Goal: Transaction & Acquisition: Purchase product/service

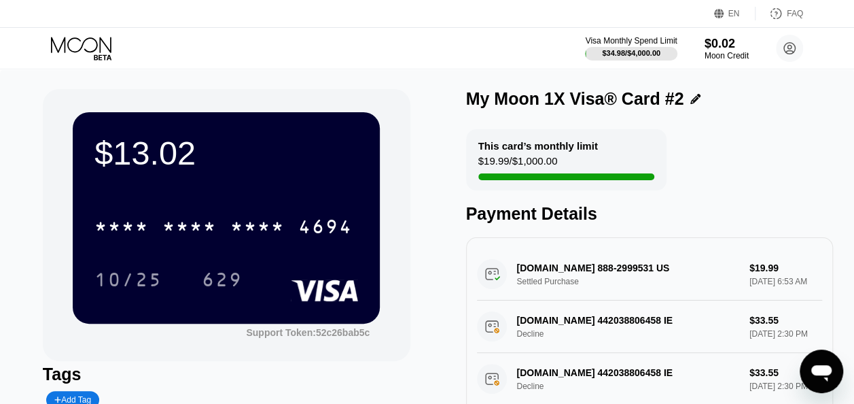
click at [94, 46] on icon at bounding box center [82, 49] width 63 height 24
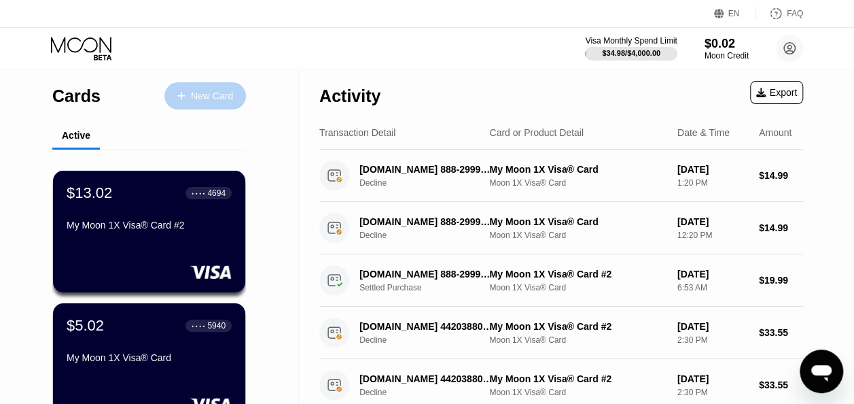
click at [201, 96] on div "New Card" at bounding box center [212, 96] width 42 height 12
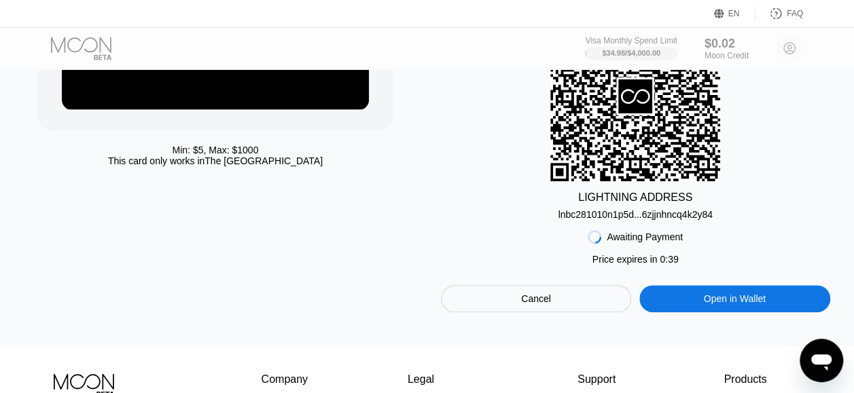
scroll to position [226, 0]
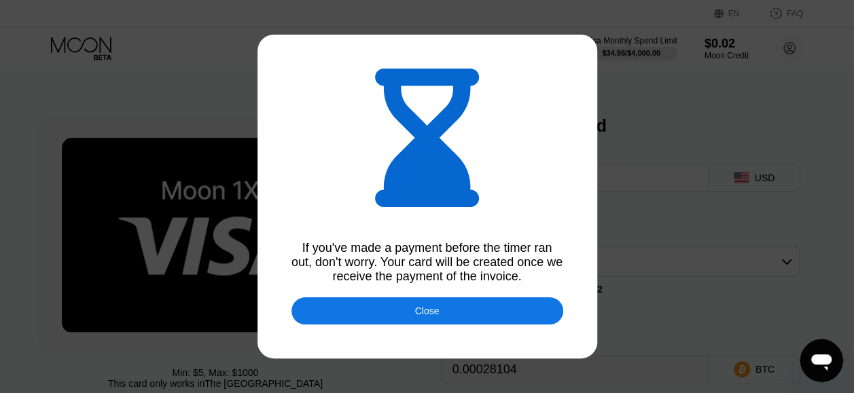
click at [441, 321] on div "Close" at bounding box center [428, 311] width 272 height 27
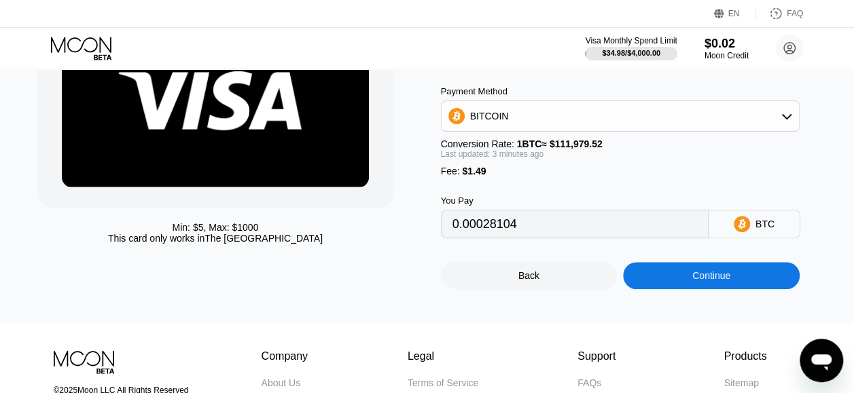
scroll to position [141, 0]
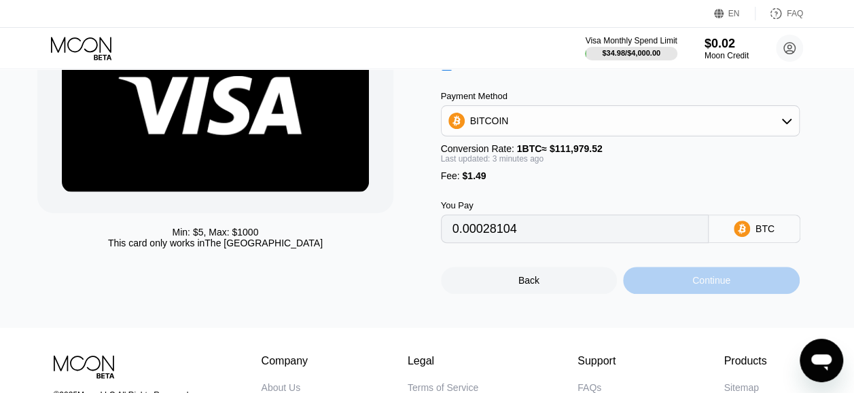
click at [720, 286] on div "Continue" at bounding box center [711, 280] width 38 height 11
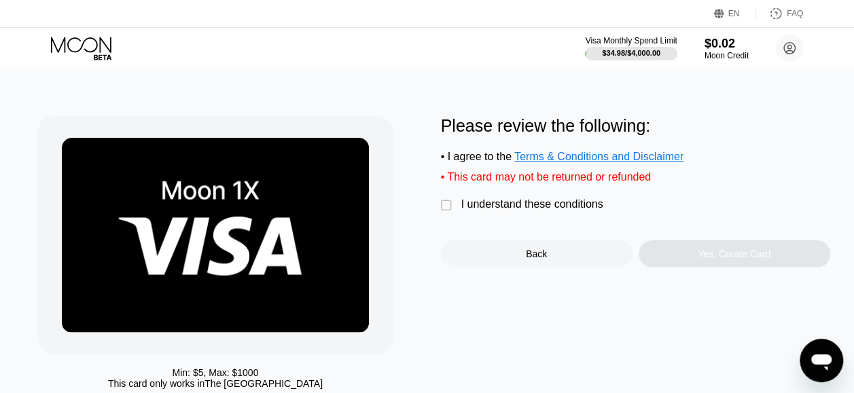
click at [449, 213] on div "" at bounding box center [448, 206] width 14 height 14
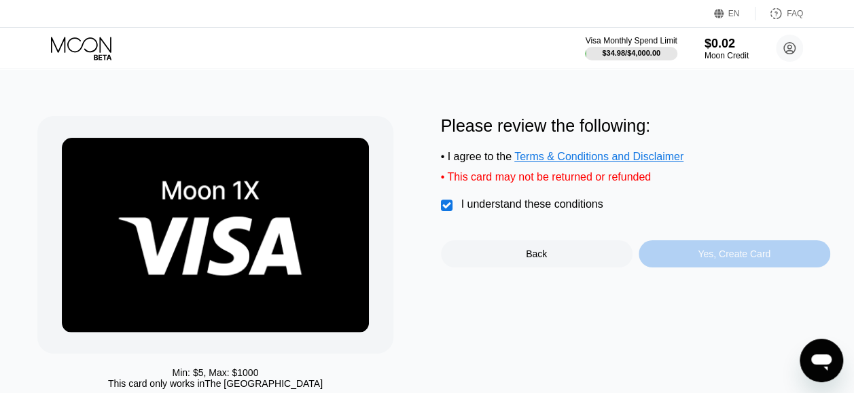
click at [732, 268] on div "Yes, Create Card" at bounding box center [735, 254] width 192 height 27
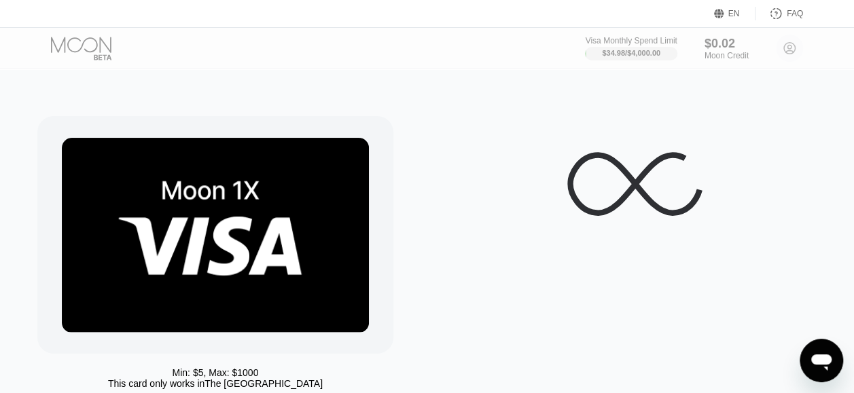
click at [744, 254] on div at bounding box center [635, 256] width 389 height 280
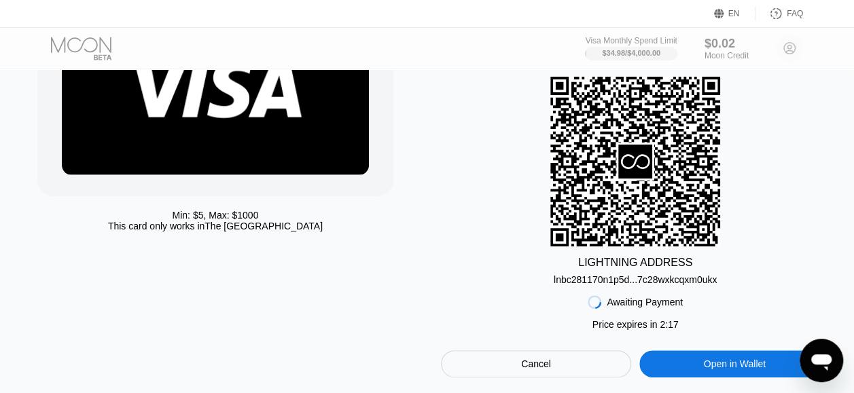
scroll to position [159, 0]
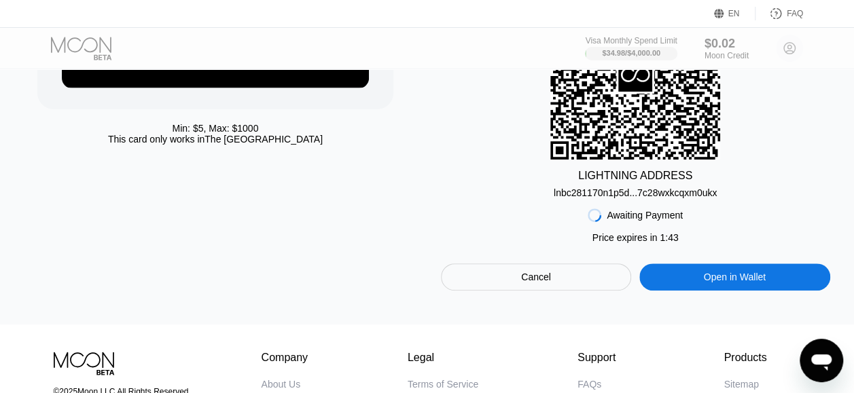
scroll to position [247, 0]
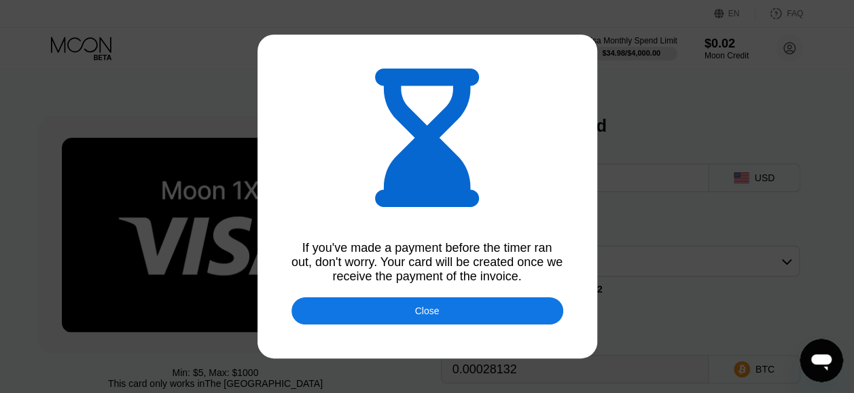
click at [462, 313] on div "Close" at bounding box center [428, 311] width 272 height 27
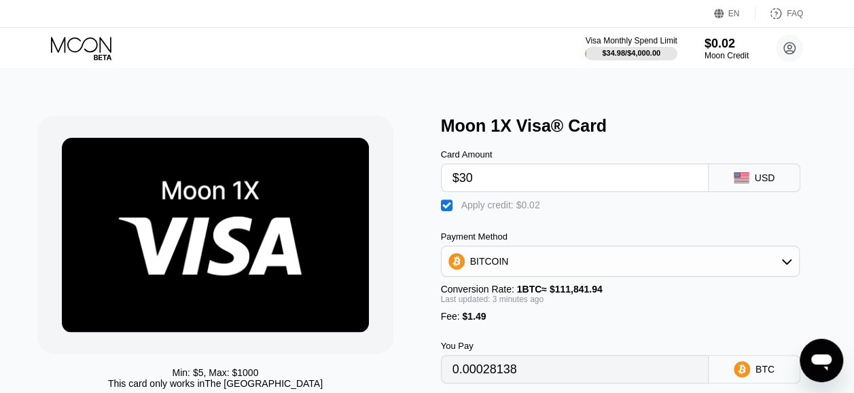
type input "0.00028172"
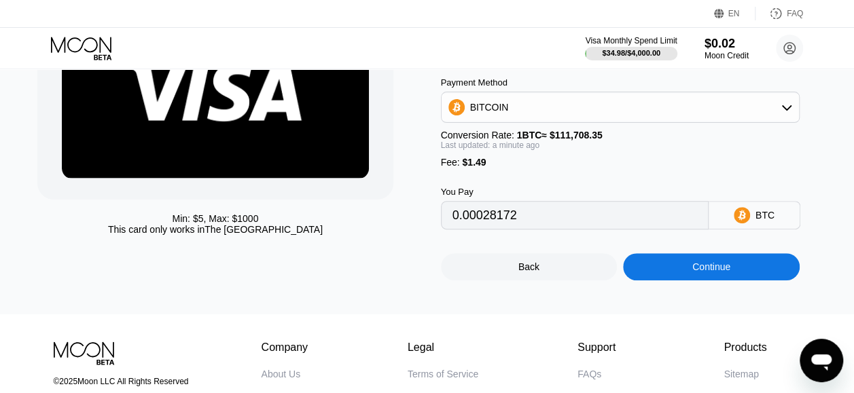
scroll to position [192, 0]
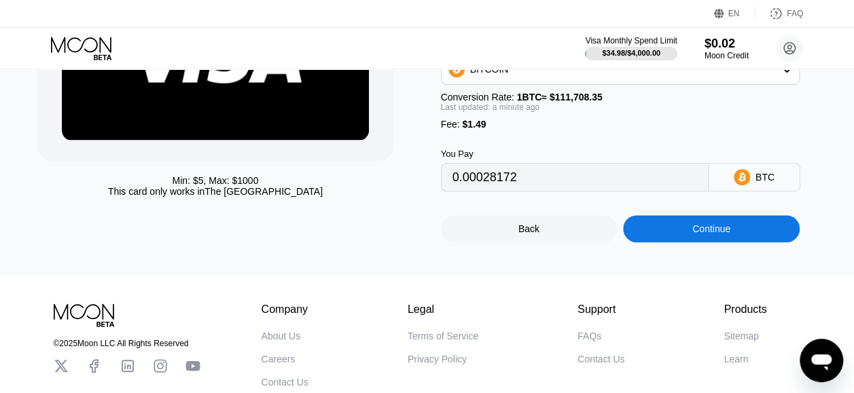
click at [715, 234] on div "Continue" at bounding box center [711, 229] width 38 height 11
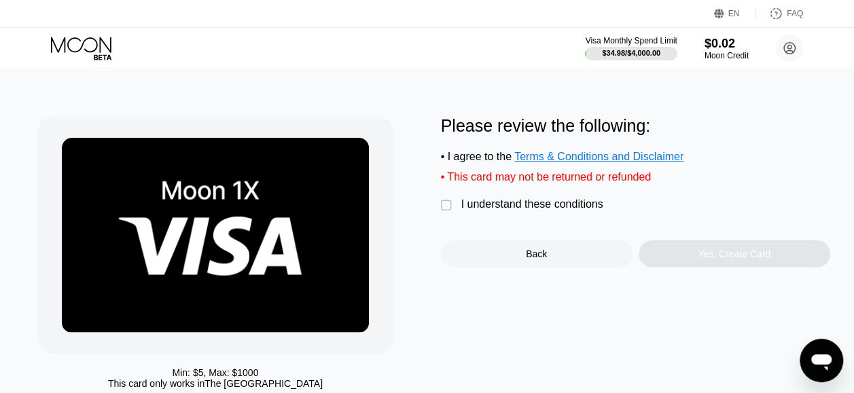
click at [438, 216] on div "Min: $ 5 , Max: $ 1000 This card only works in The United States Please review …" at bounding box center [426, 256] width 779 height 280
click at [449, 213] on div "" at bounding box center [448, 206] width 14 height 14
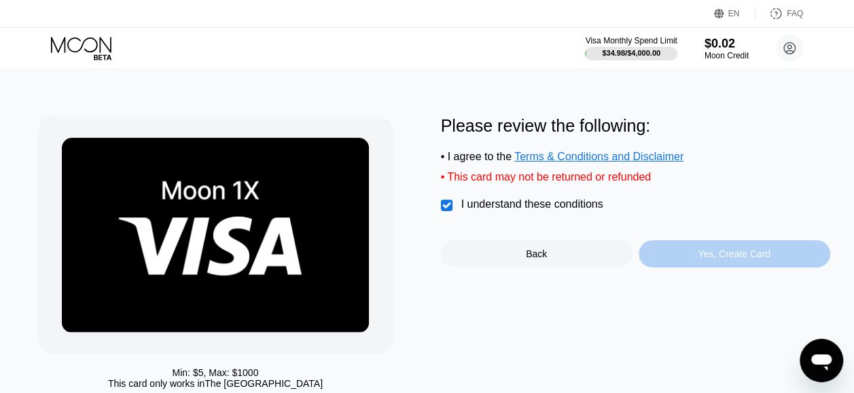
click at [754, 258] on div "Yes, Create Card" at bounding box center [734, 254] width 73 height 11
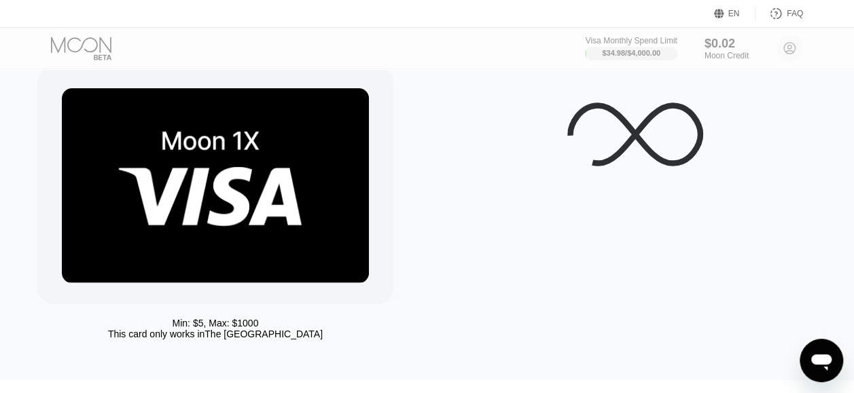
scroll to position [48, 0]
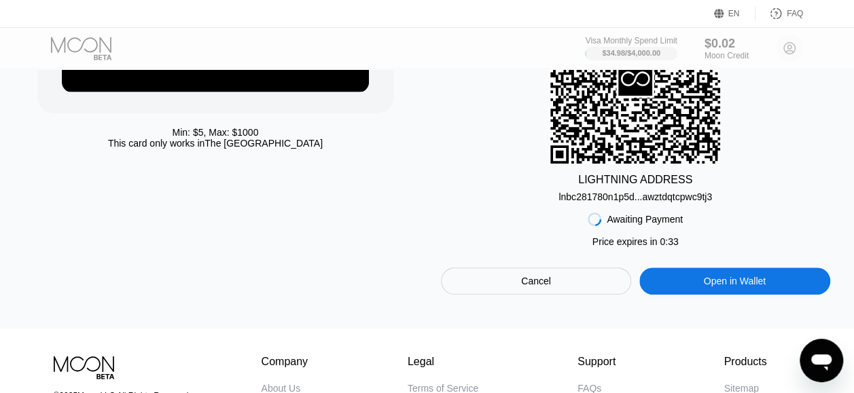
scroll to position [242, 0]
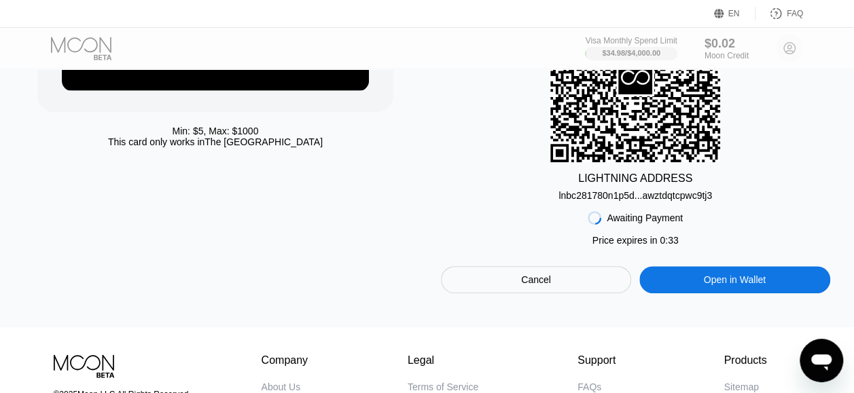
click at [731, 285] on div "Open in Wallet" at bounding box center [735, 280] width 62 height 12
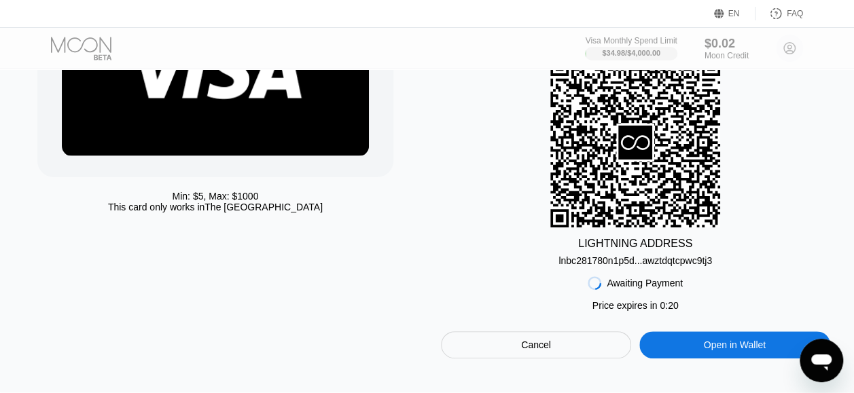
scroll to position [183, 0]
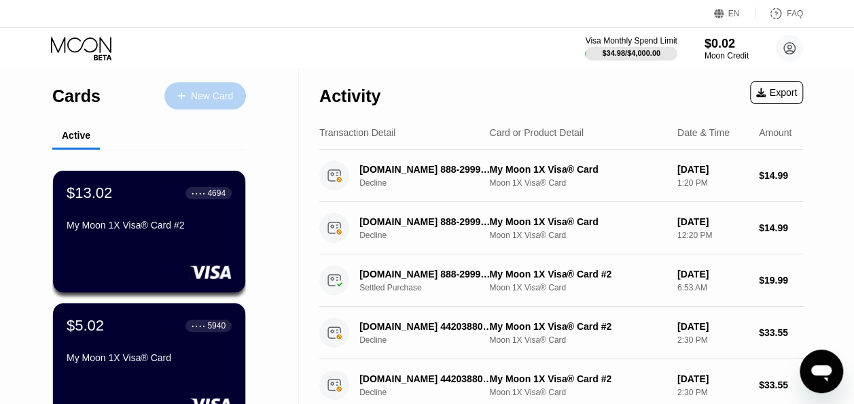
click at [223, 96] on div "New Card" at bounding box center [212, 96] width 42 height 12
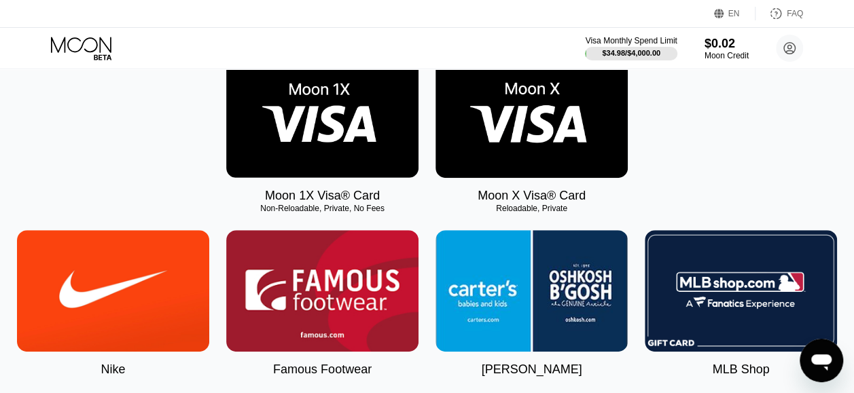
scroll to position [235, 0]
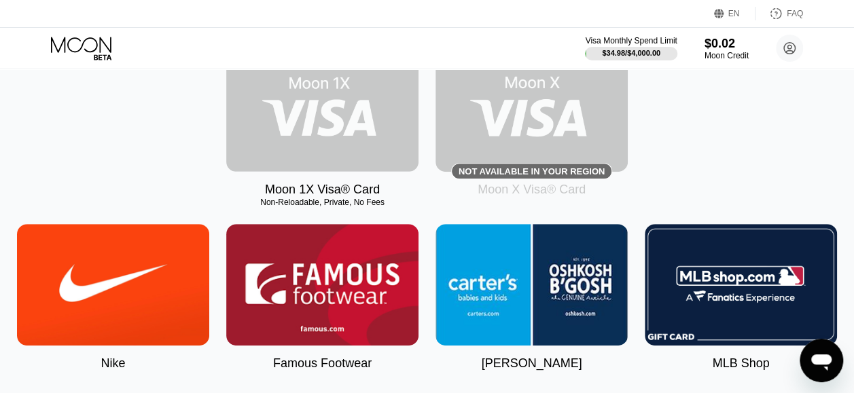
click at [337, 133] on img at bounding box center [322, 111] width 192 height 122
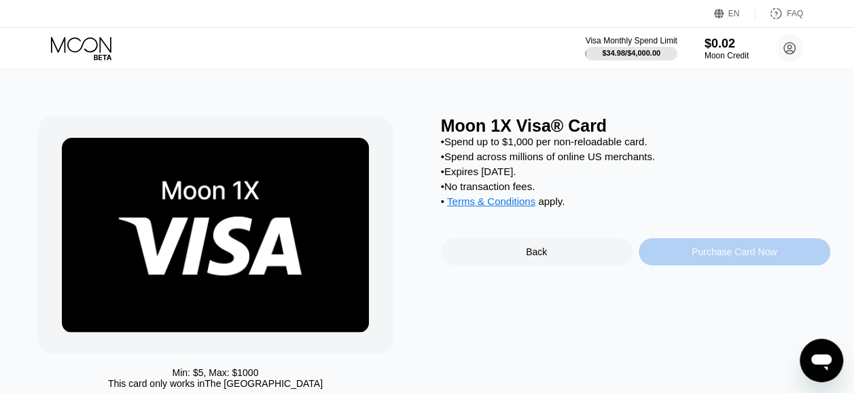
click at [742, 258] on div "Purchase Card Now" at bounding box center [734, 252] width 85 height 11
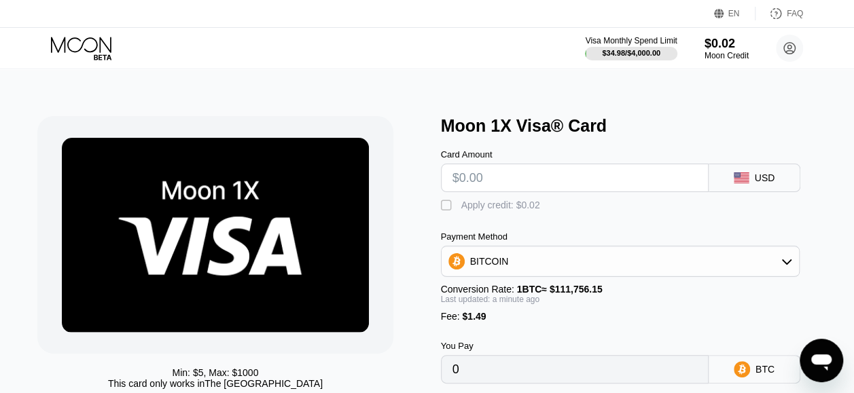
click at [542, 173] on input "text" at bounding box center [575, 177] width 245 height 27
type input "$3"
type input "0.00004018"
type input "$32"
type input "0.00029968"
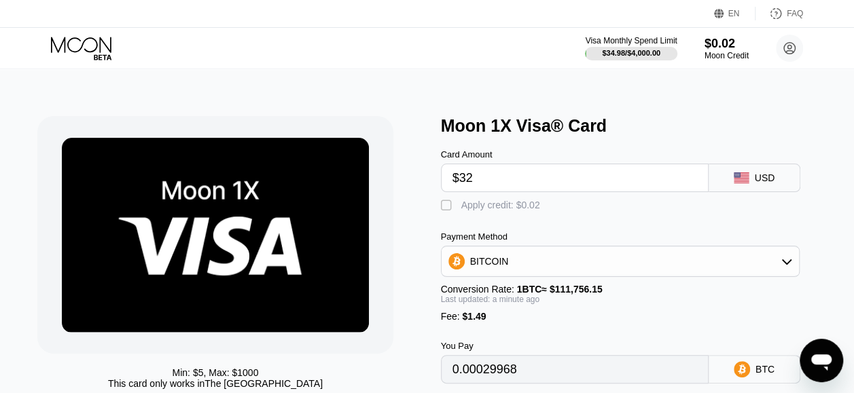
type input "$3"
type input "0.00004018"
type input "$30"
type input "0.00028178"
type input "$30"
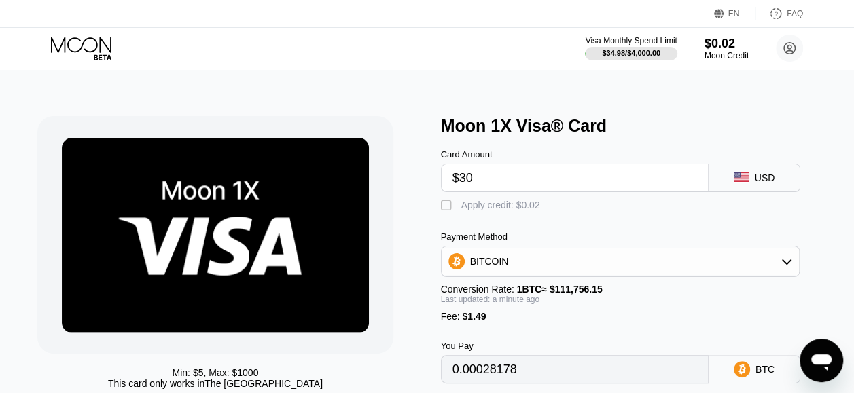
click at [445, 204] on div "" at bounding box center [448, 206] width 14 height 14
type input "0.0002816"
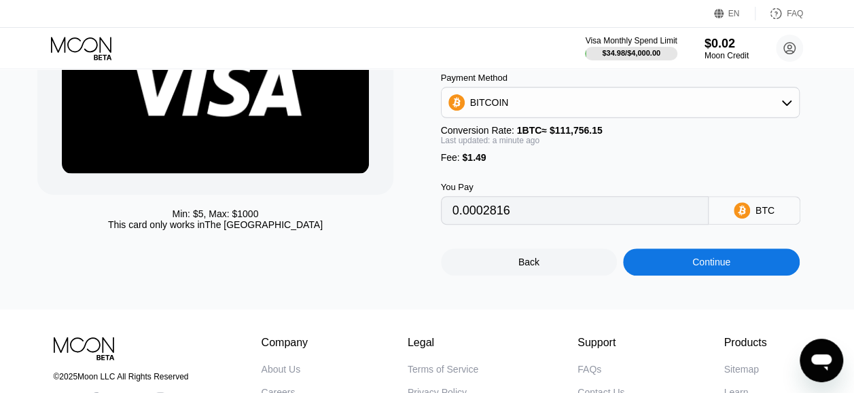
scroll to position [163, 0]
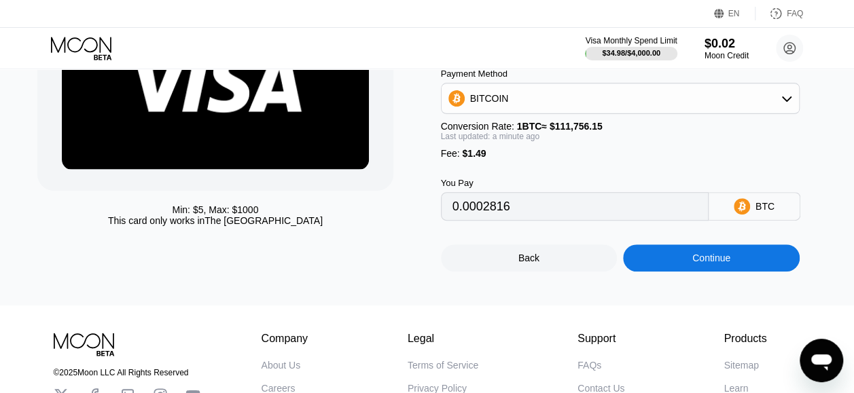
click at [540, 101] on div "BITCOIN" at bounding box center [620, 98] width 357 height 27
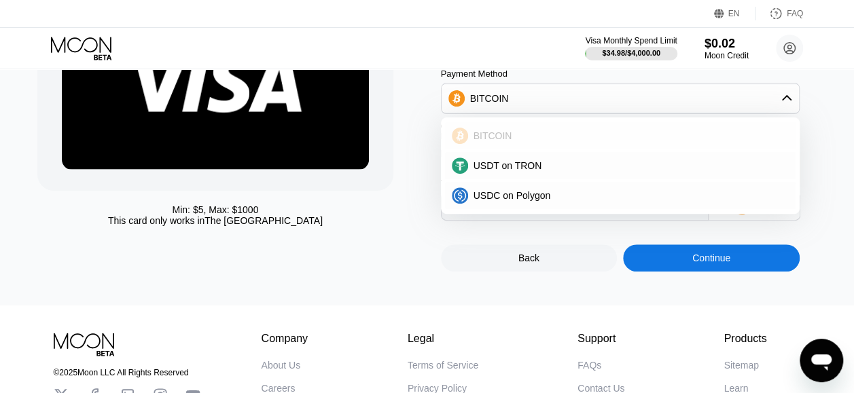
click at [504, 141] on span "BITCOIN" at bounding box center [493, 135] width 39 height 11
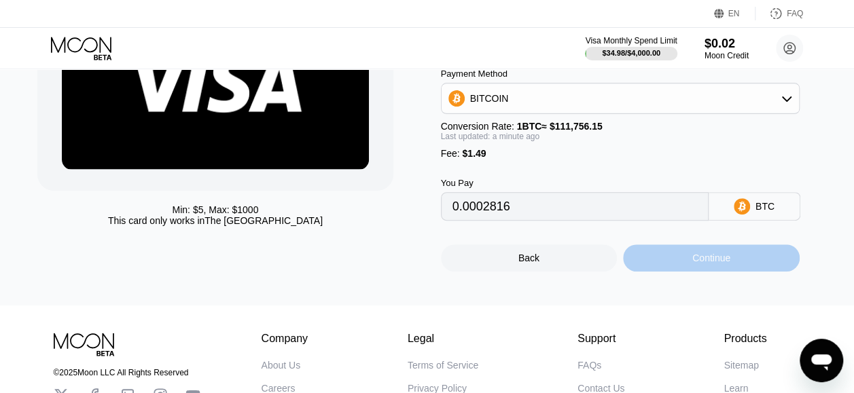
click at [728, 264] on div "Continue" at bounding box center [711, 258] width 38 height 11
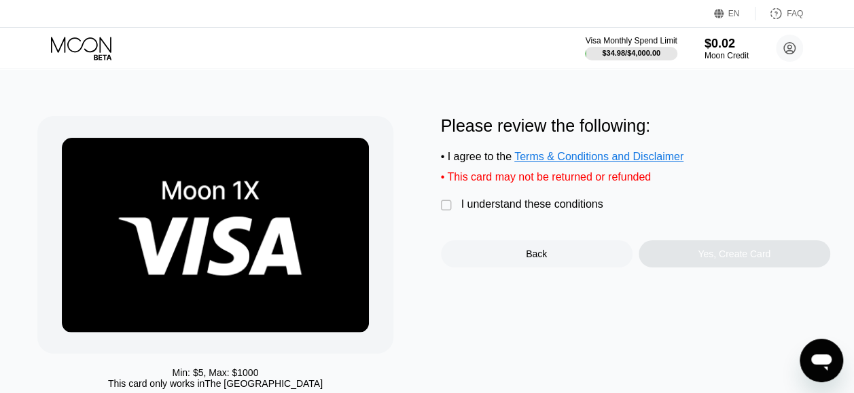
click at [444, 213] on div "" at bounding box center [448, 206] width 14 height 14
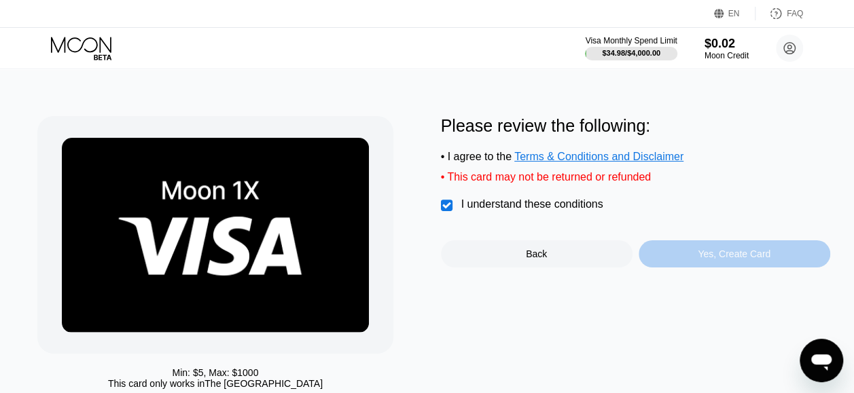
click at [708, 260] on div "Yes, Create Card" at bounding box center [734, 254] width 73 height 11
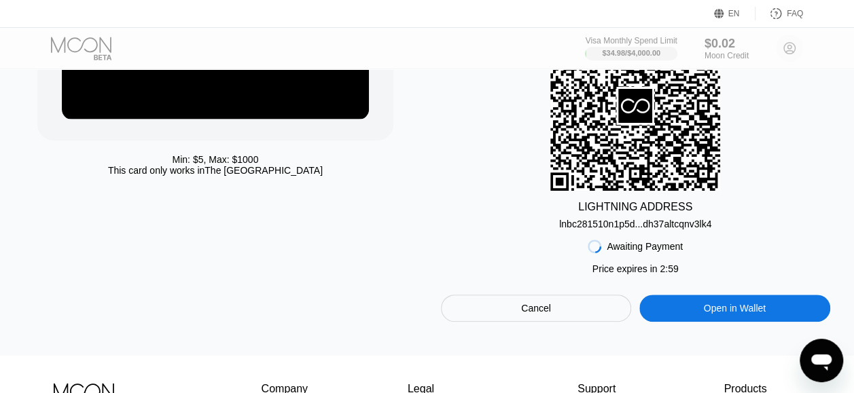
scroll to position [220, 0]
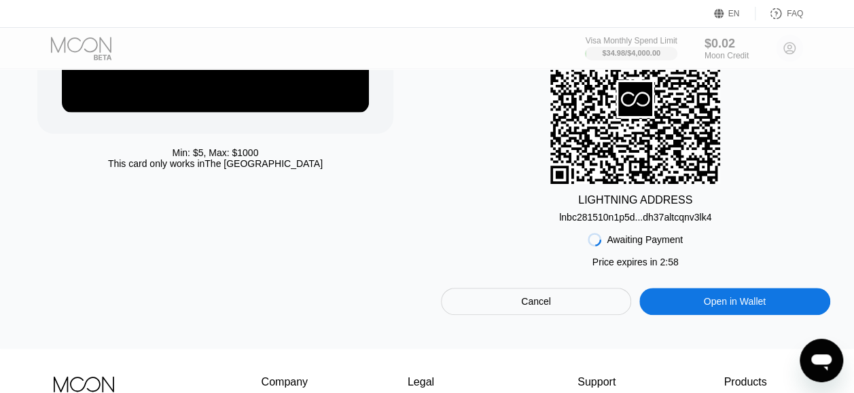
click at [762, 308] on div "Open in Wallet" at bounding box center [735, 302] width 62 height 12
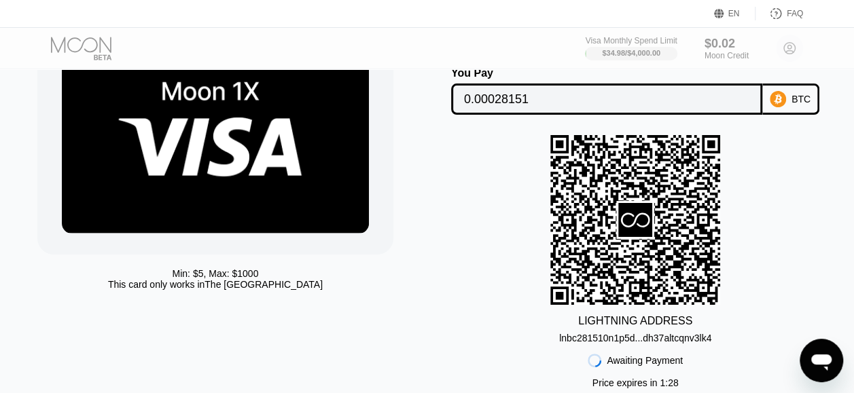
scroll to position [97, 0]
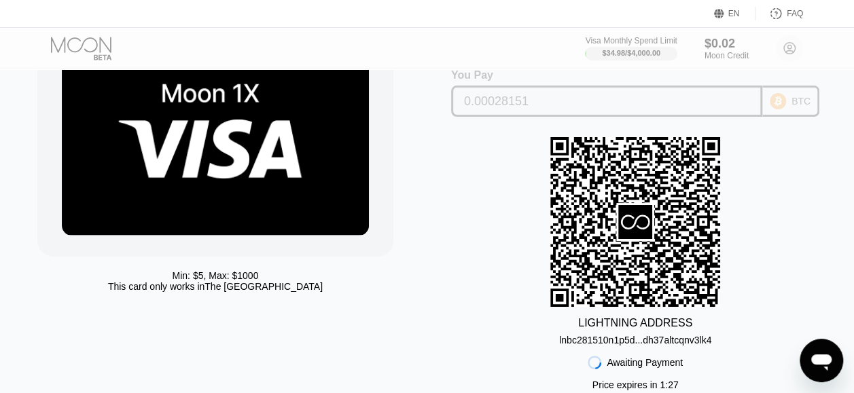
click at [784, 107] on icon at bounding box center [778, 101] width 16 height 16
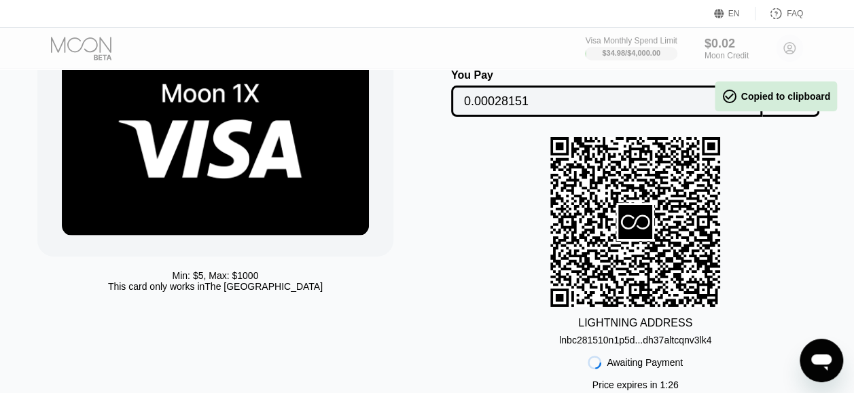
click at [700, 199] on rect at bounding box center [635, 222] width 170 height 170
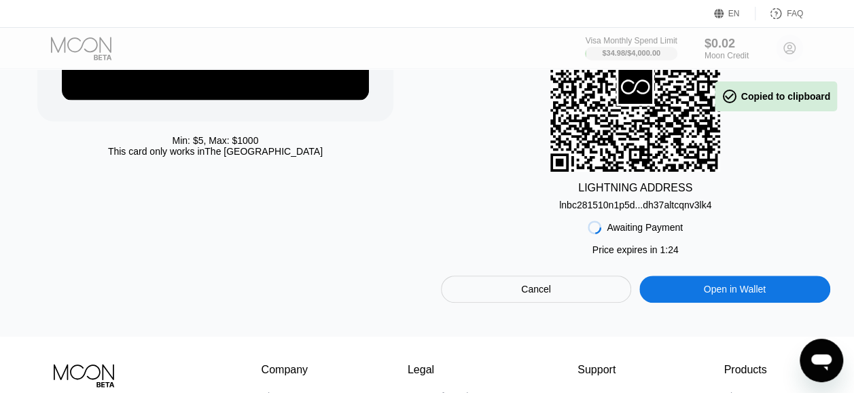
scroll to position [244, 0]
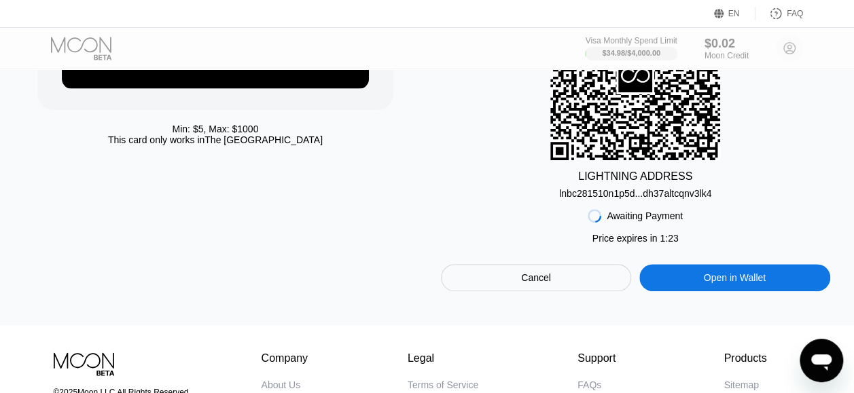
click at [748, 276] on div "Open in Wallet" at bounding box center [734, 277] width 191 height 27
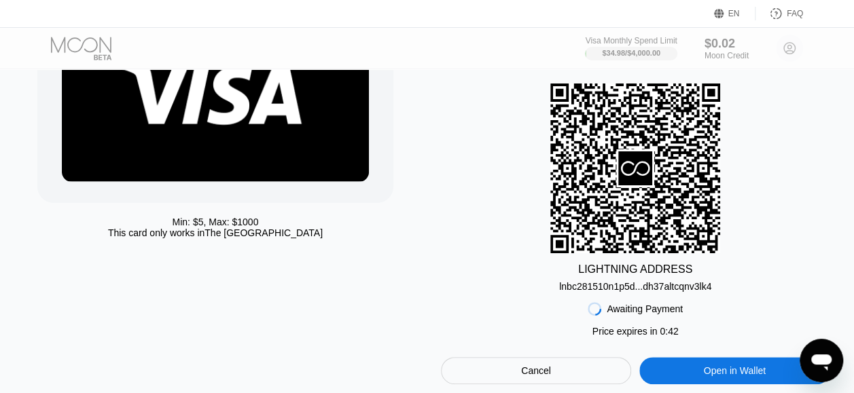
scroll to position [0, 0]
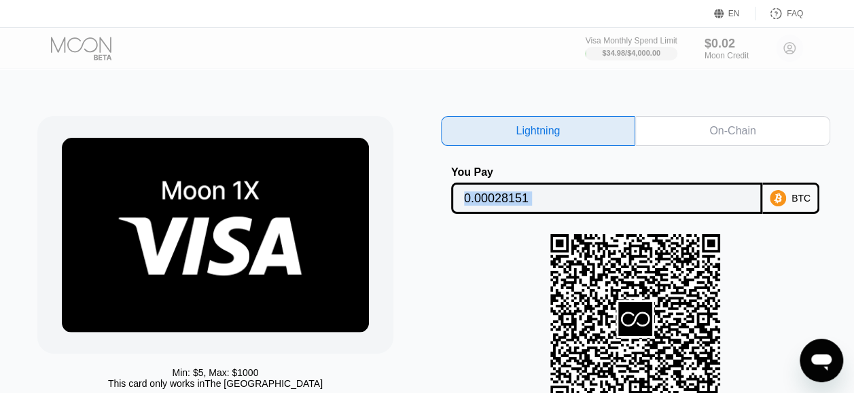
scroll to position [0, 5]
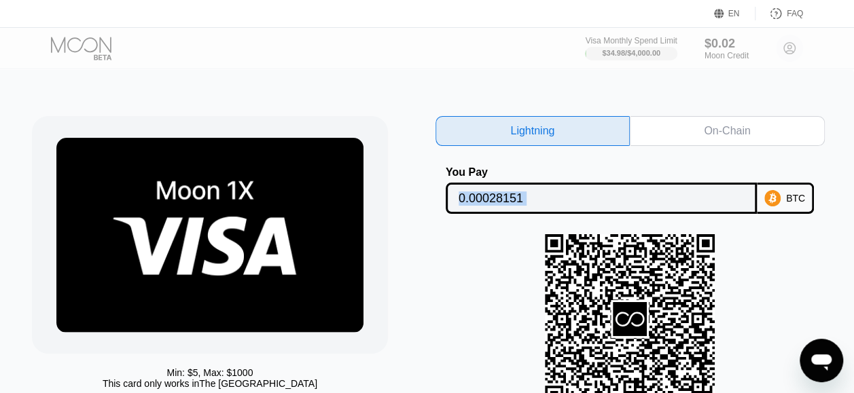
drag, startPoint x: 853, startPoint y: 63, endPoint x: 859, endPoint y: 137, distance: 74.3
click at [849, 137] on html "EN Language Select an item Save FAQ Visa Monthly Spend Limit $34.98 / $4,000.00…" at bounding box center [422, 196] width 854 height 393
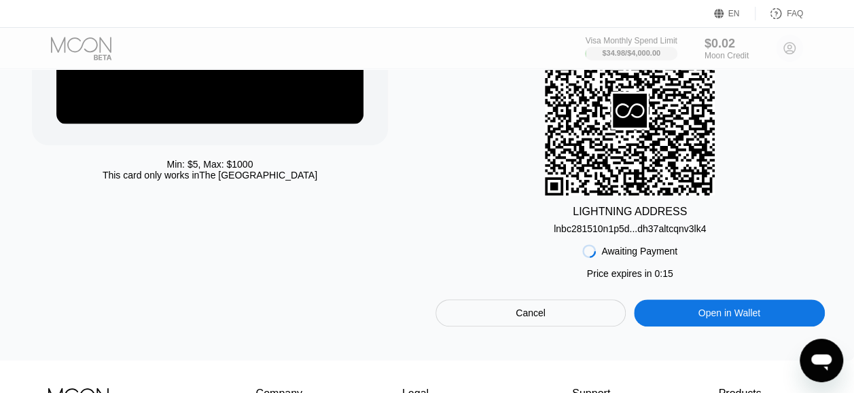
scroll to position [250, 5]
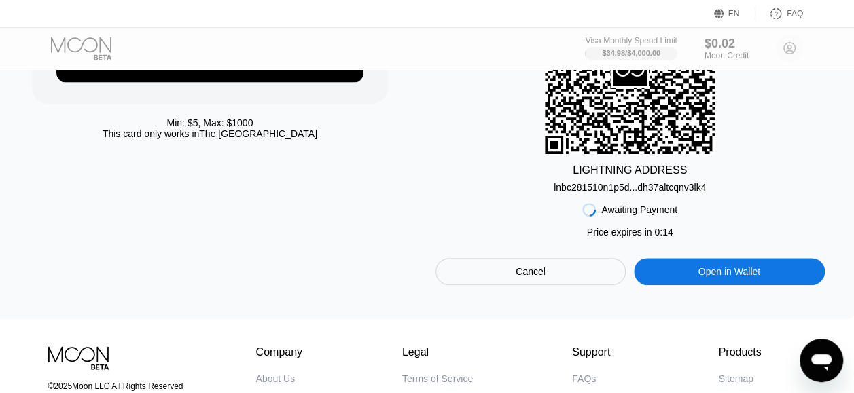
click at [745, 278] on div "Open in Wallet" at bounding box center [730, 272] width 62 height 12
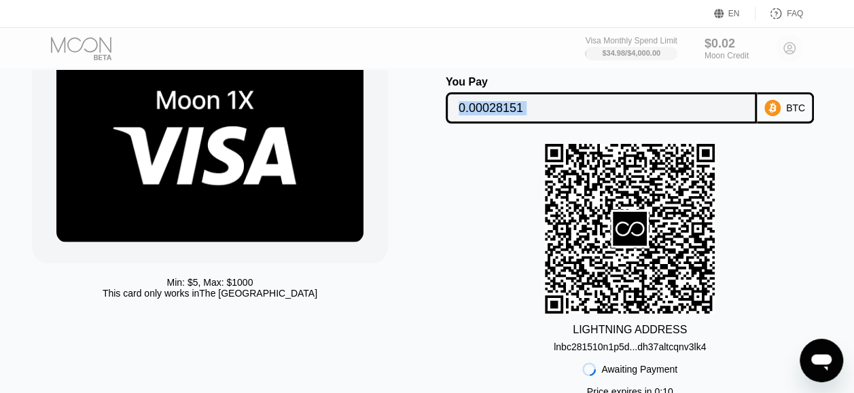
scroll to position [90, 5]
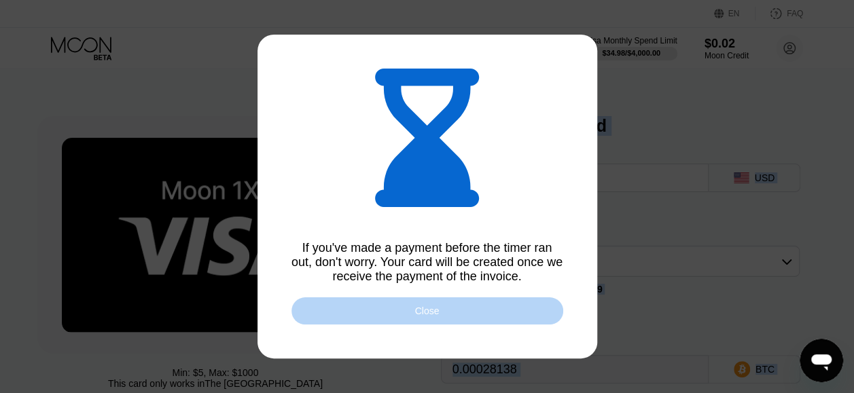
click at [408, 315] on div "Close" at bounding box center [428, 311] width 272 height 27
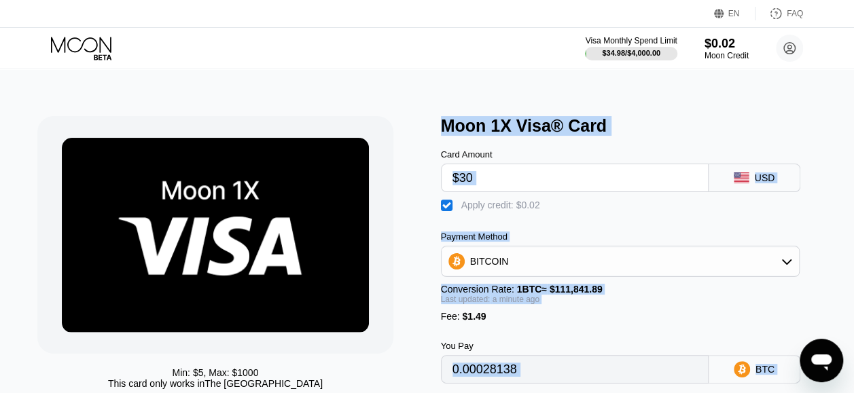
click at [815, 141] on div "Card Amount $30 USD" at bounding box center [635, 164] width 389 height 56
click at [831, 111] on div "Min: $ 5 , Max: $ 1000 This card only works in The United States Moon 1X Visa® …" at bounding box center [427, 269] width 864 height 400
click at [823, 101] on div "Min: $ 5 , Max: $ 1000 This card only works in The United States Moon 1X Visa® …" at bounding box center [427, 269] width 864 height 400
click at [686, 141] on div "Card Amount $30 USD" at bounding box center [635, 164] width 389 height 56
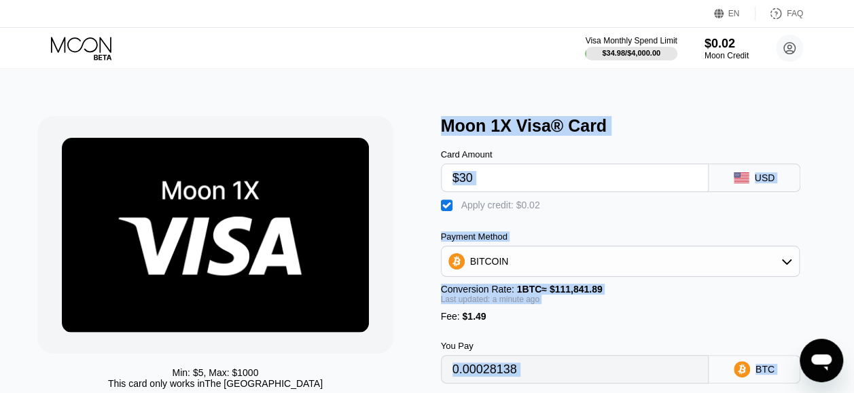
click at [686, 141] on div "Card Amount $30 USD" at bounding box center [635, 164] width 389 height 56
click at [656, 140] on div "Card Amount $30 USD" at bounding box center [635, 164] width 389 height 56
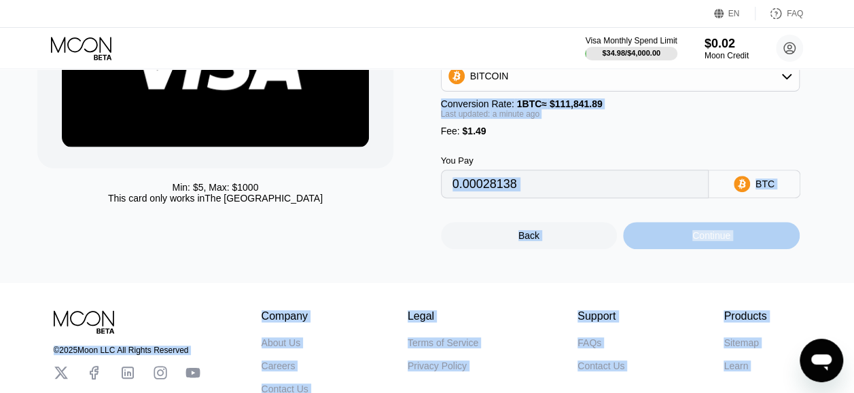
click at [742, 246] on div "Continue" at bounding box center [711, 235] width 177 height 27
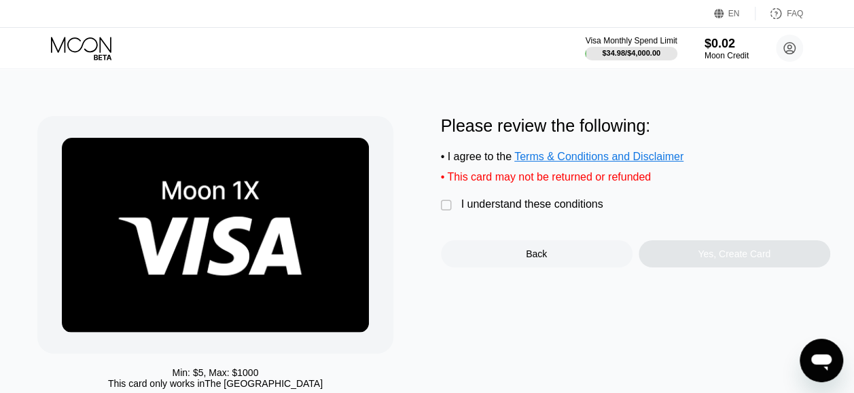
click at [448, 211] on div "" at bounding box center [448, 206] width 14 height 14
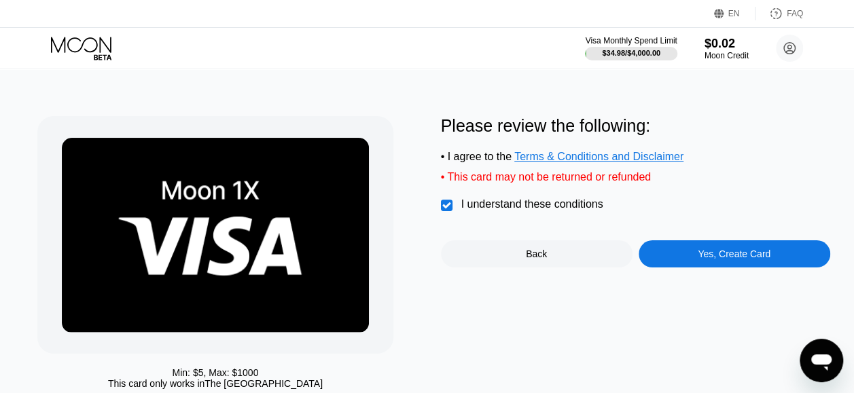
click at [709, 260] on div "Yes, Create Card" at bounding box center [734, 254] width 73 height 11
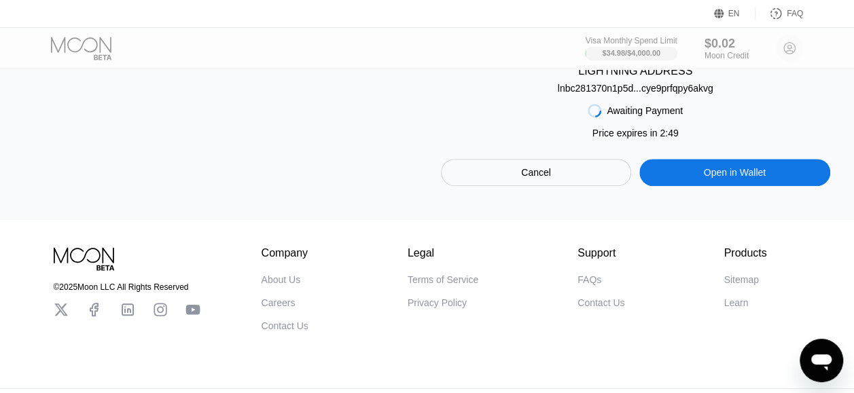
scroll to position [355, 0]
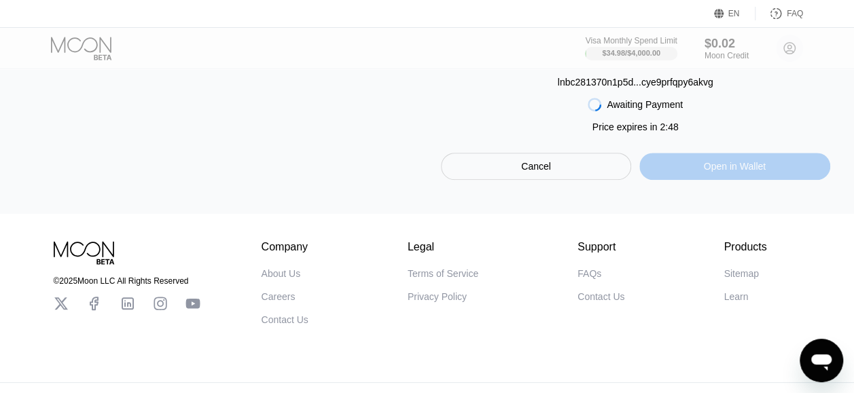
click at [734, 180] on div "Open in Wallet" at bounding box center [734, 166] width 191 height 27
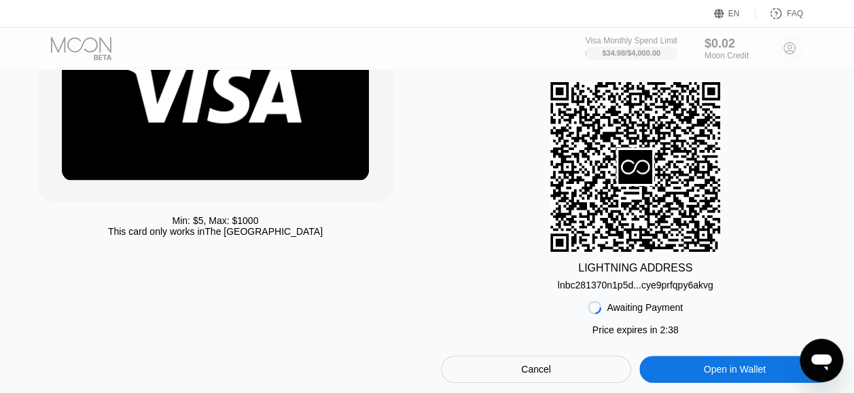
scroll to position [3, 0]
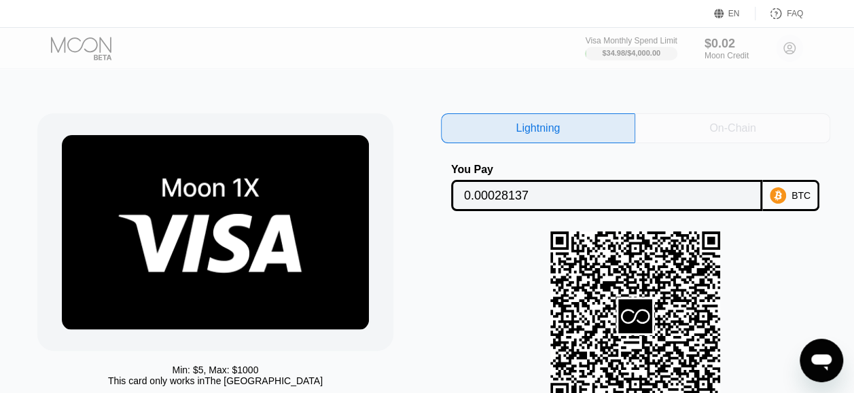
click at [725, 125] on div "On-Chain" at bounding box center [732, 129] width 46 height 14
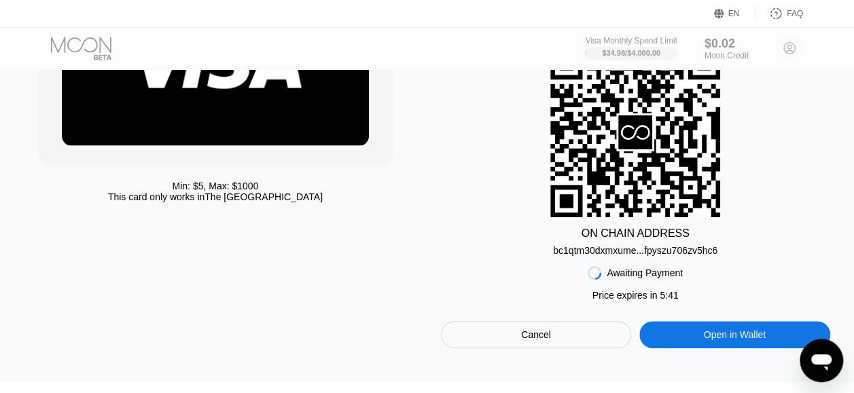
scroll to position [233, 0]
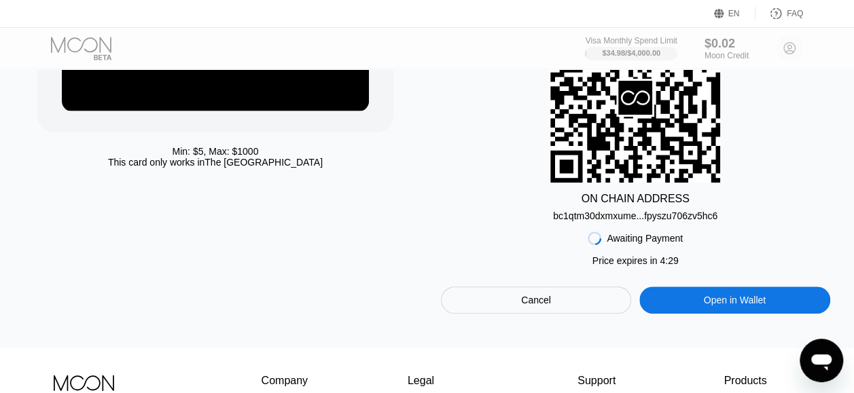
scroll to position [223, 0]
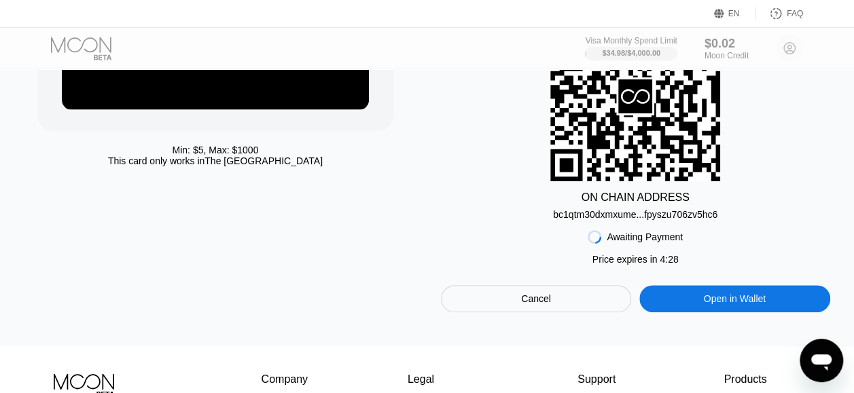
click at [757, 302] on div "Open in Wallet" at bounding box center [735, 299] width 62 height 12
